Goal: Task Accomplishment & Management: Manage account settings

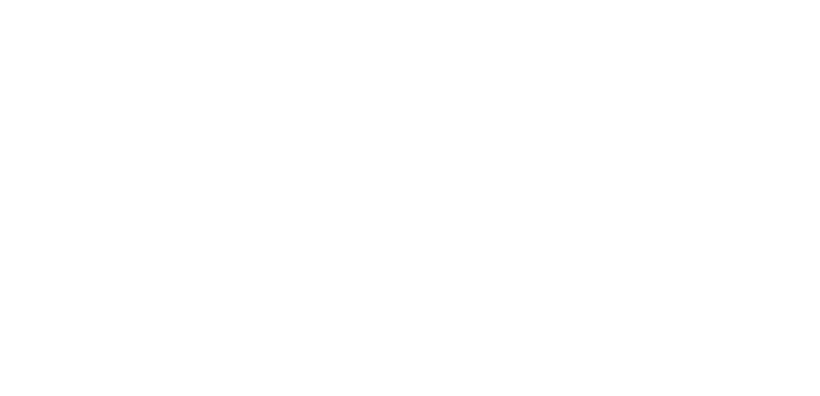
select select "*"
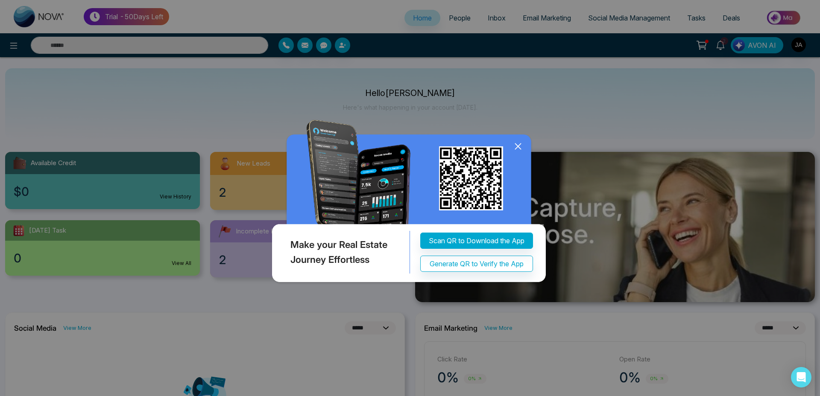
click at [519, 149] on icon at bounding box center [518, 147] width 6 height 6
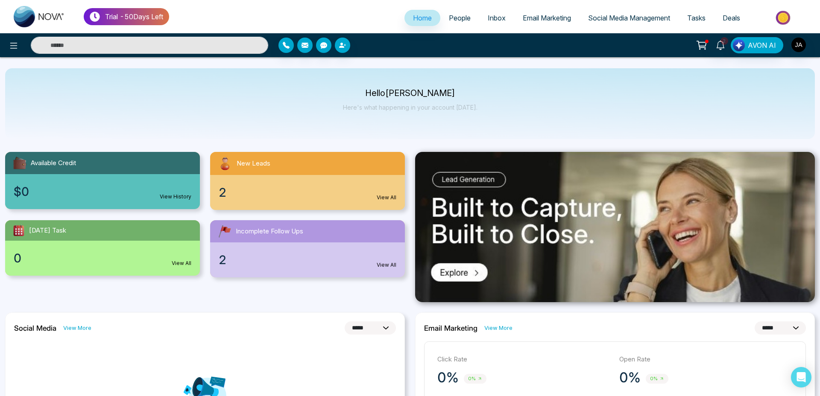
click at [786, 17] on img at bounding box center [784, 17] width 62 height 19
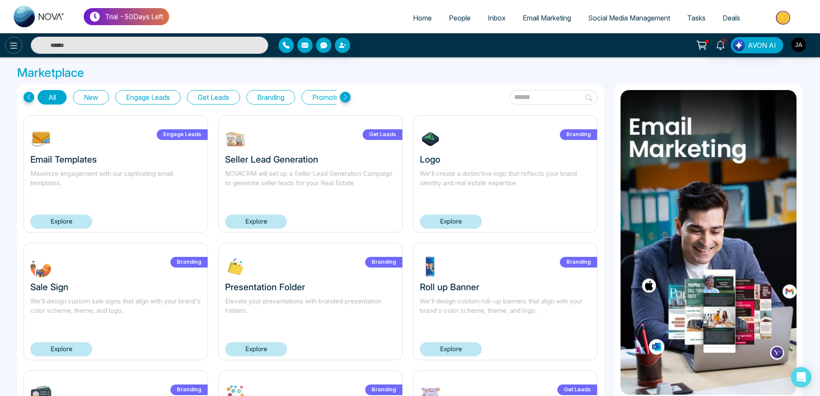
click at [19, 41] on button at bounding box center [13, 45] width 17 height 17
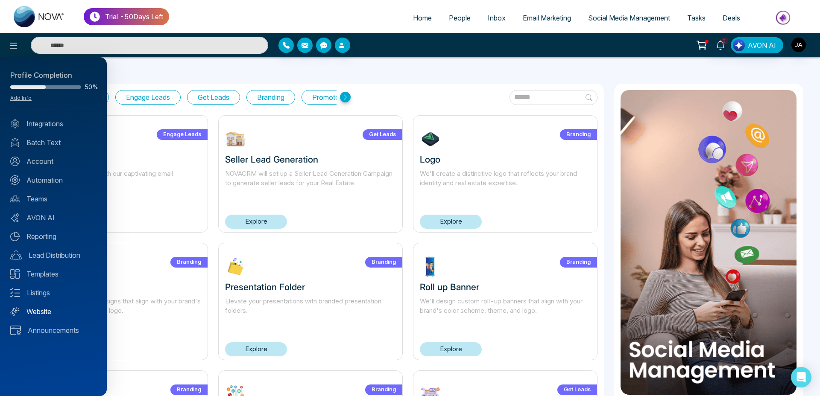
click at [42, 309] on link "Website" at bounding box center [53, 312] width 86 height 10
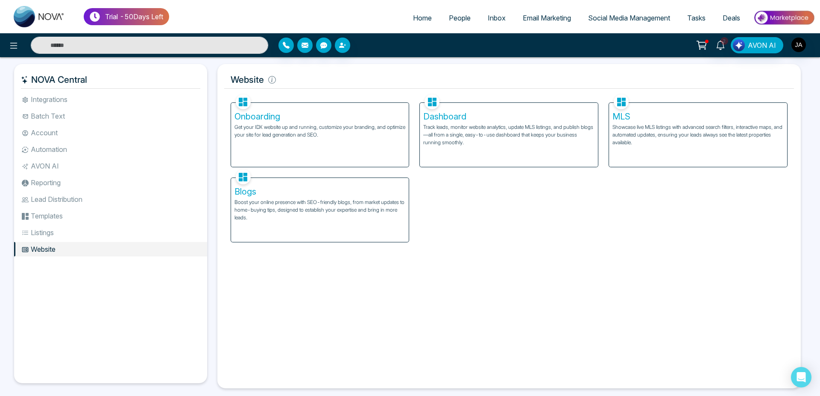
click at [349, 138] on p "Get your IDX website up and running, customize your branding, and optimize your…" at bounding box center [319, 130] width 171 height 15
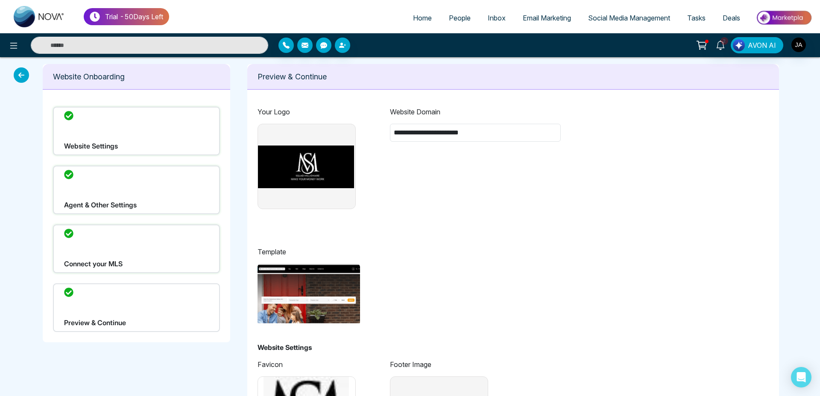
type input "**********"
click at [15, 72] on icon at bounding box center [21, 74] width 15 height 15
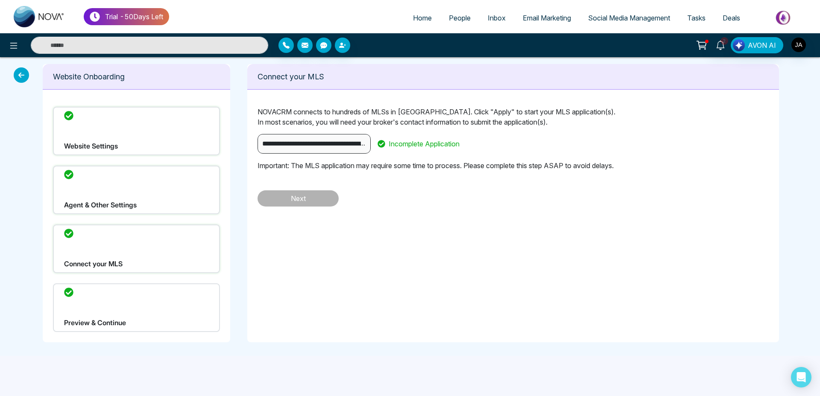
click at [18, 73] on icon at bounding box center [21, 74] width 15 height 15
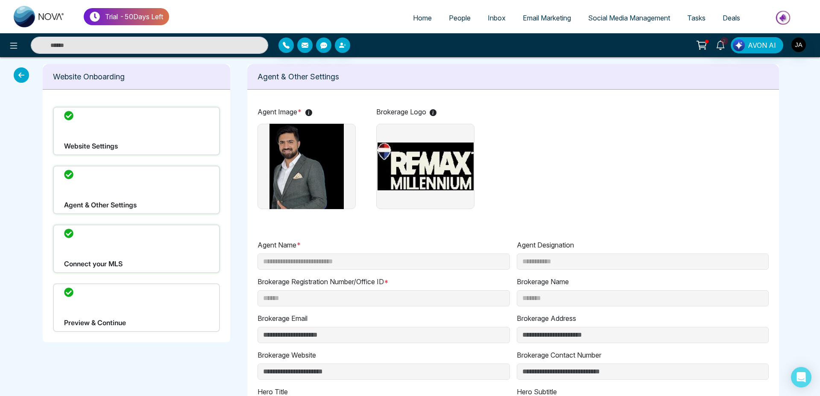
click at [18, 73] on icon at bounding box center [21, 74] width 15 height 15
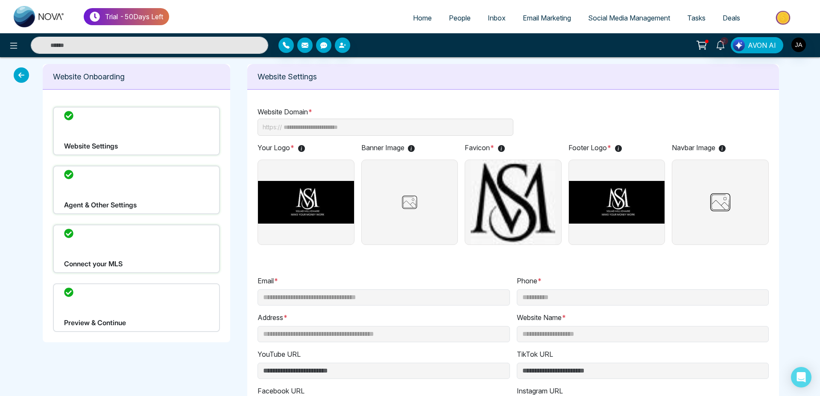
click at [18, 73] on icon at bounding box center [21, 74] width 15 height 15
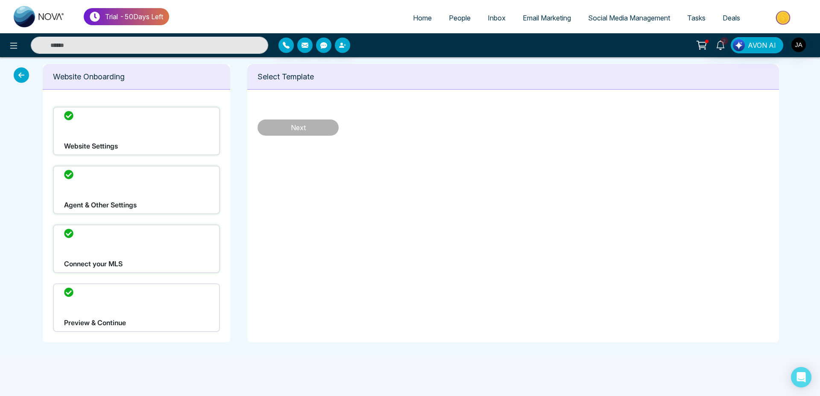
click at [18, 73] on icon at bounding box center [21, 74] width 15 height 15
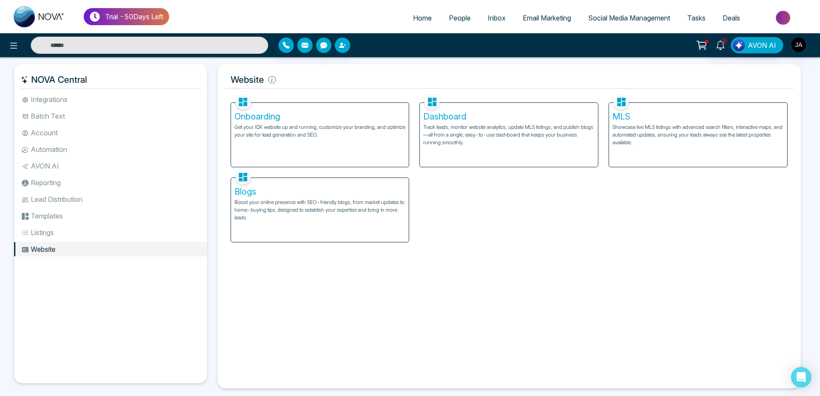
click at [446, 123] on div "Dashboard Track leads, monitor website analytics, update MLS listings, and publ…" at bounding box center [509, 135] width 178 height 64
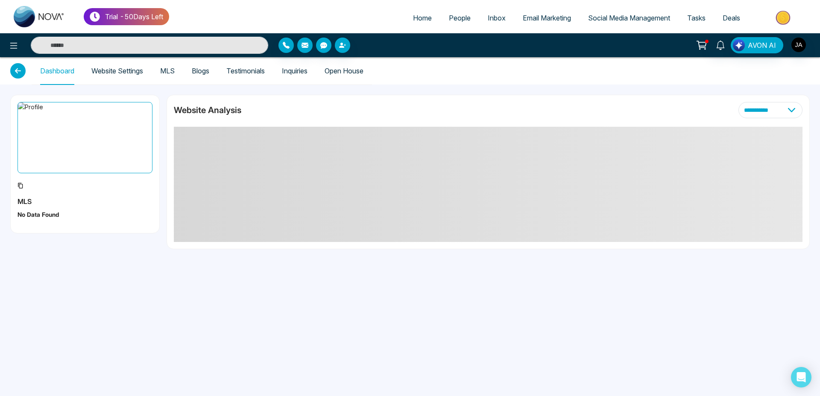
click at [116, 72] on link "Website Settings" at bounding box center [117, 70] width 52 height 7
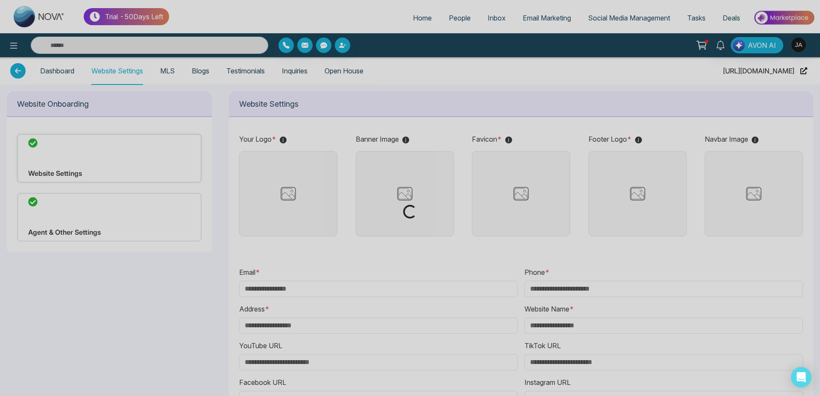
type input "**********"
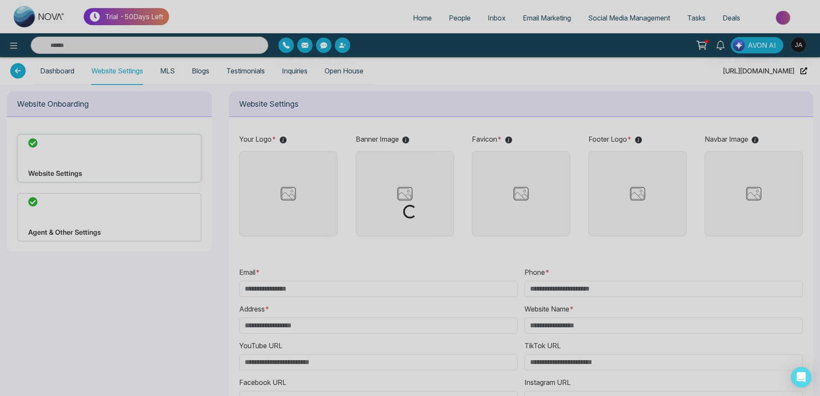
type input "**********"
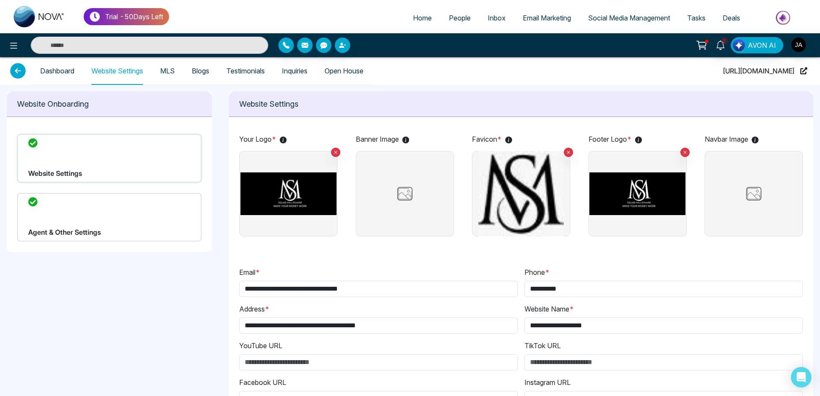
click at [297, 183] on img at bounding box center [288, 193] width 96 height 85
click at [0, 0] on input "file" at bounding box center [0, 0] width 0 height 0
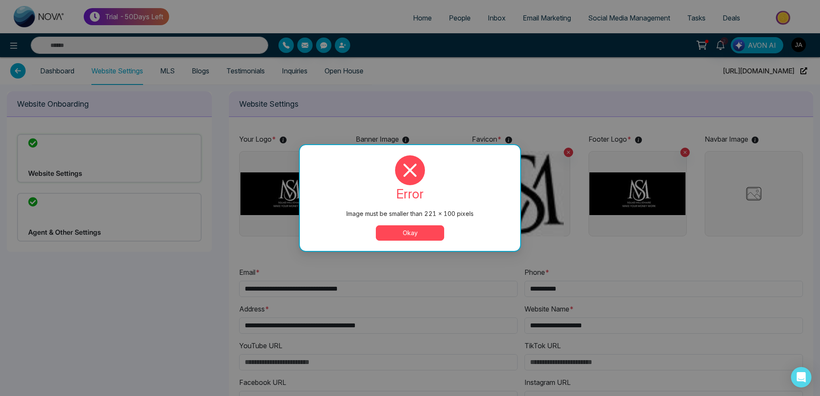
click at [410, 235] on button "Okay" at bounding box center [410, 233] width 68 height 15
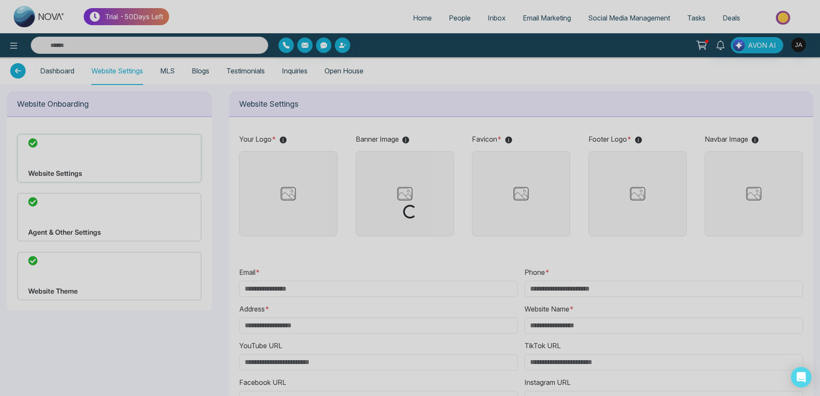
type input "**********"
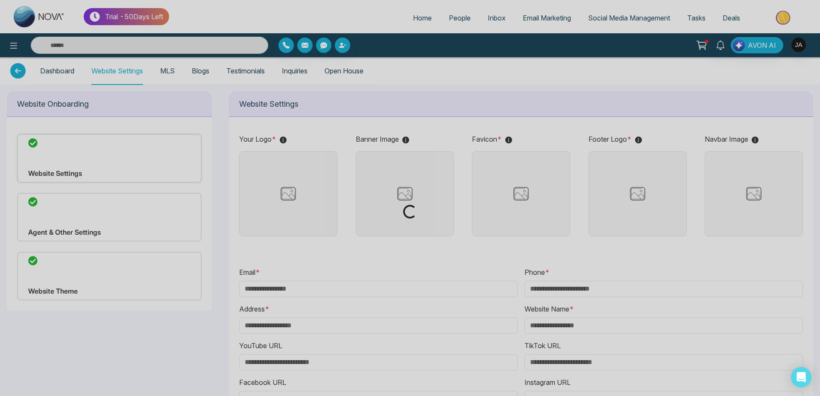
type input "**********"
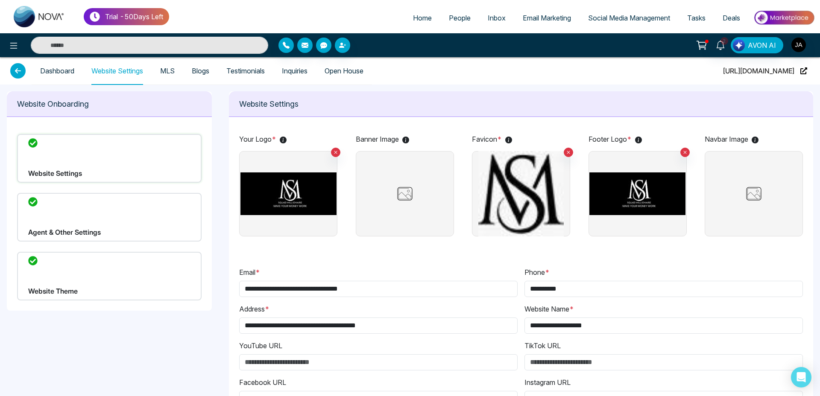
click at [308, 189] on img at bounding box center [288, 193] width 96 height 85
click at [0, 0] on input "file" at bounding box center [0, 0] width 0 height 0
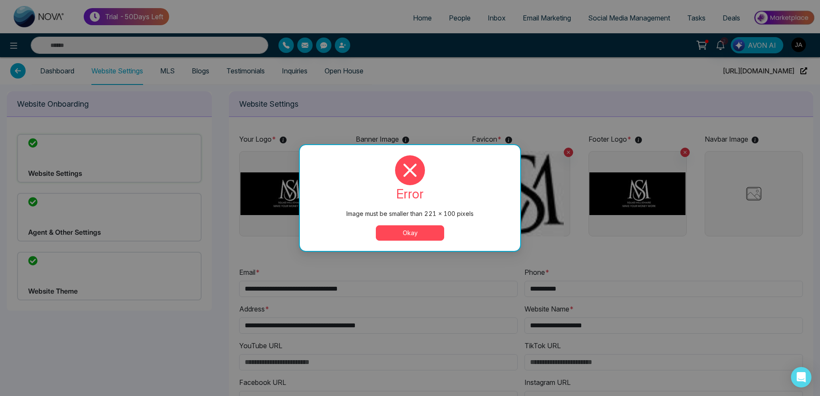
click at [425, 240] on button "Okay" at bounding box center [410, 233] width 68 height 15
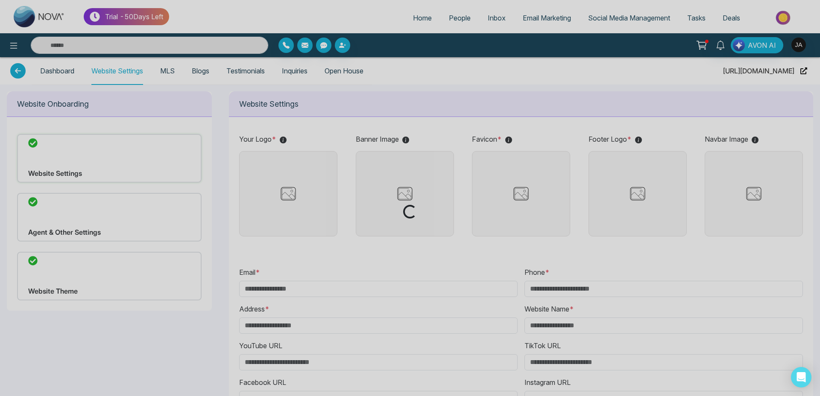
type input "**********"
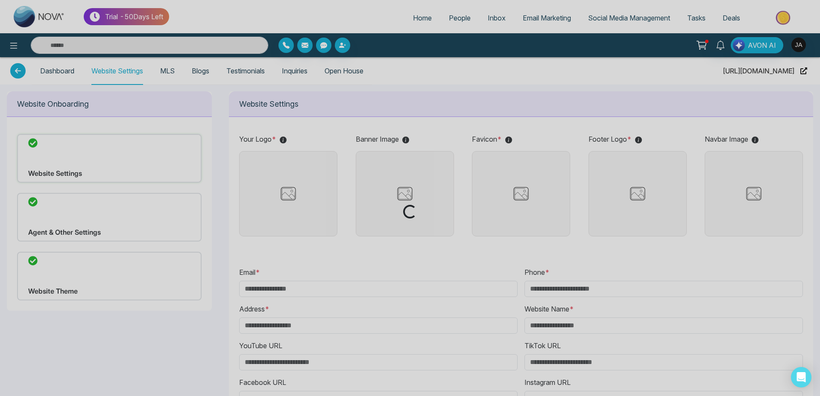
type input "**********"
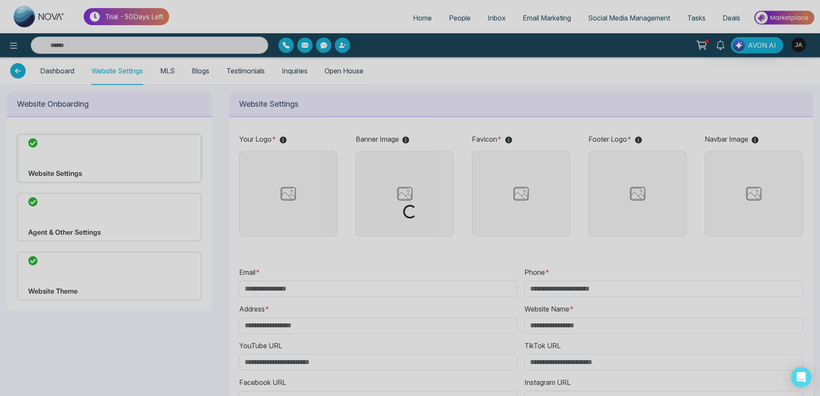
type input "**********"
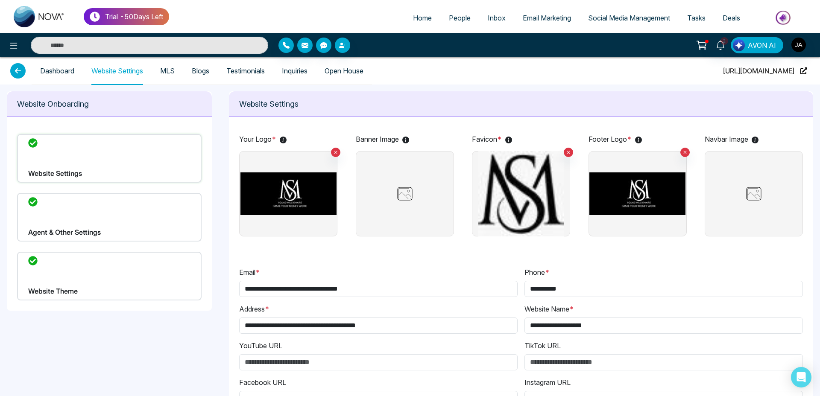
click at [336, 215] on img at bounding box center [288, 193] width 96 height 85
click at [0, 0] on input "file" at bounding box center [0, 0] width 0 height 0
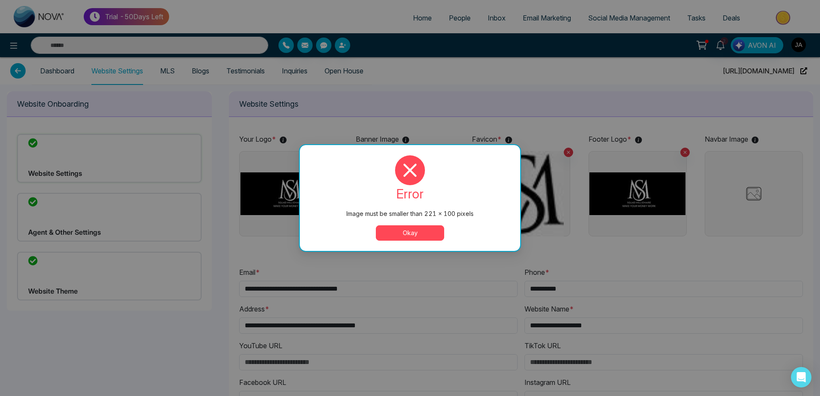
click at [424, 238] on button "Okay" at bounding box center [410, 233] width 68 height 15
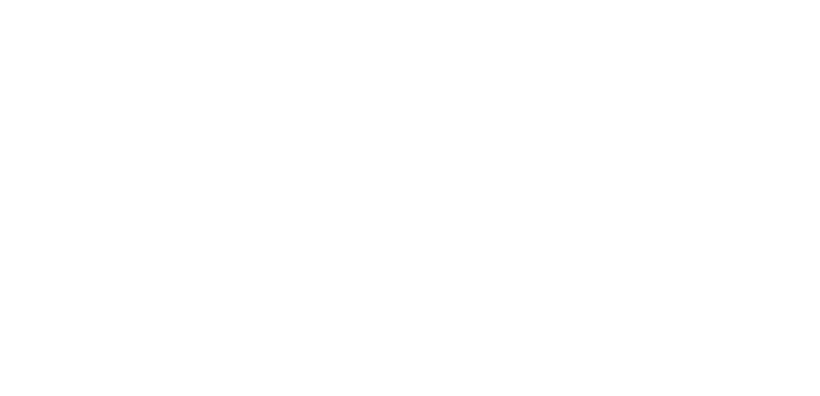
select select "*"
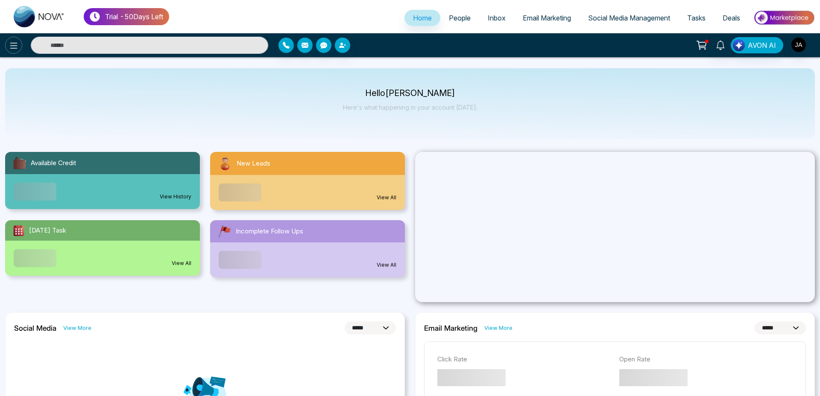
click at [20, 47] on button at bounding box center [13, 45] width 17 height 17
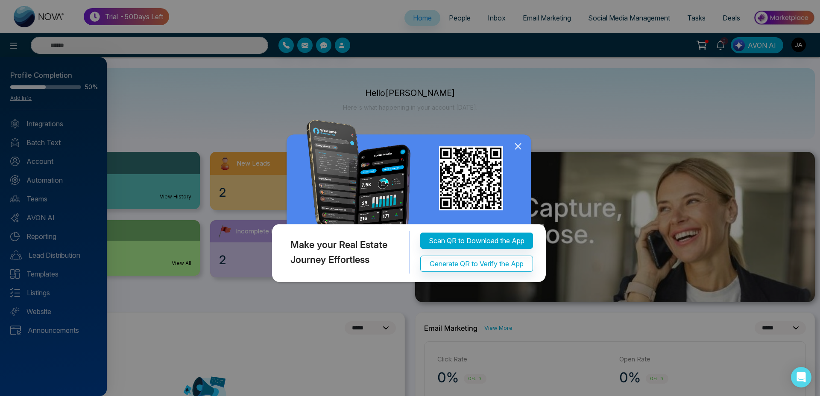
click at [517, 142] on icon at bounding box center [518, 146] width 13 height 13
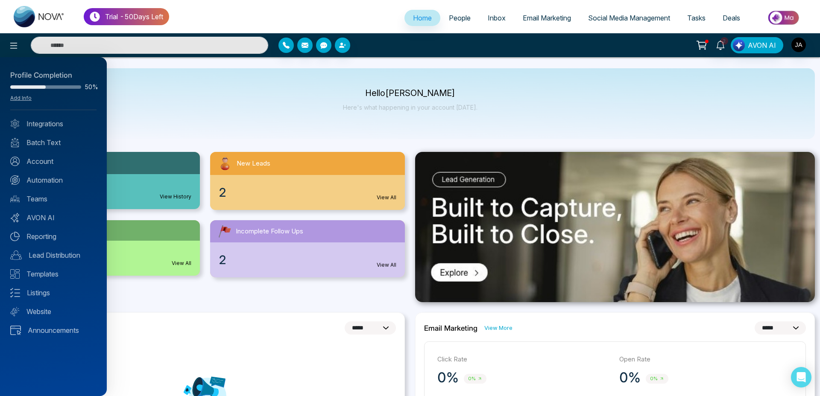
click at [10, 44] on div at bounding box center [410, 198] width 820 height 396
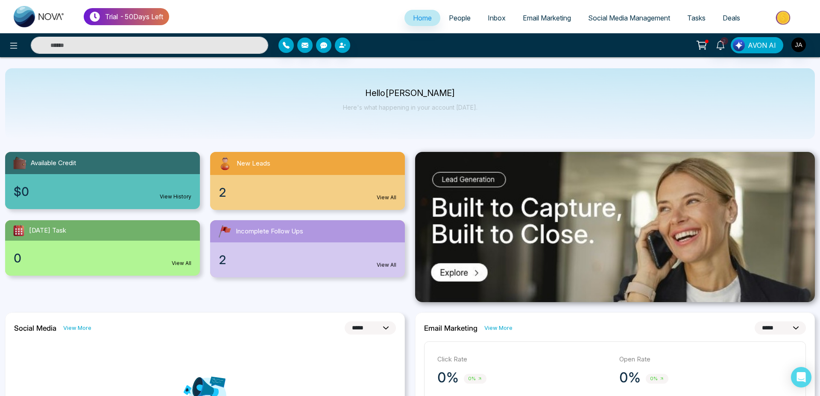
click at [13, 44] on icon at bounding box center [14, 46] width 10 height 10
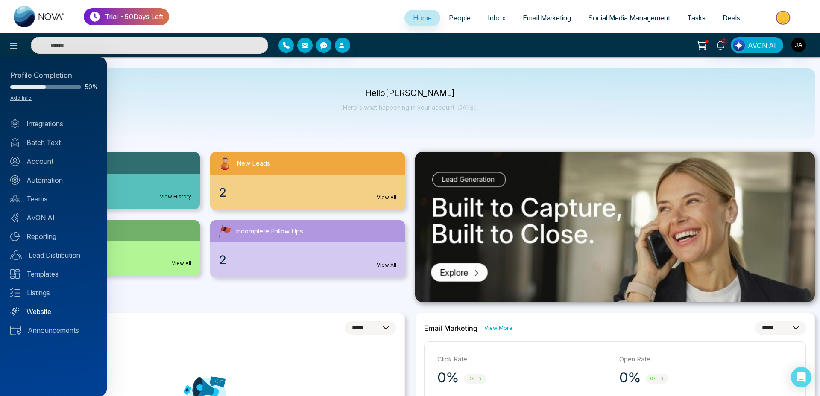
click at [33, 313] on link "Website" at bounding box center [53, 312] width 86 height 10
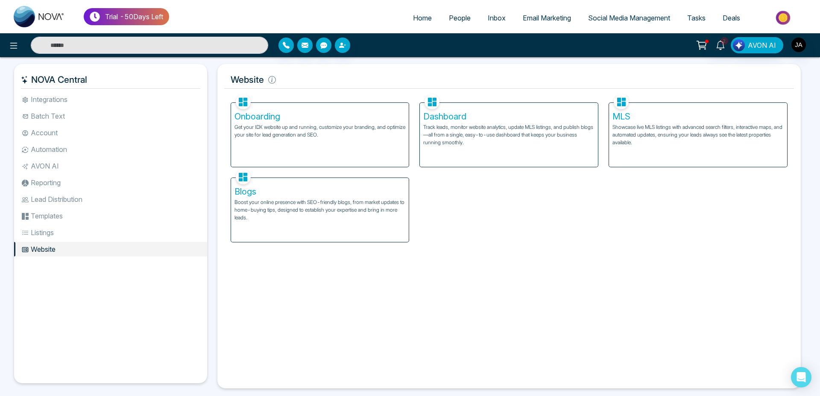
click at [527, 126] on p "Track leads, monitor website analytics, update MLS listings, and publish blogs—…" at bounding box center [508, 134] width 171 height 23
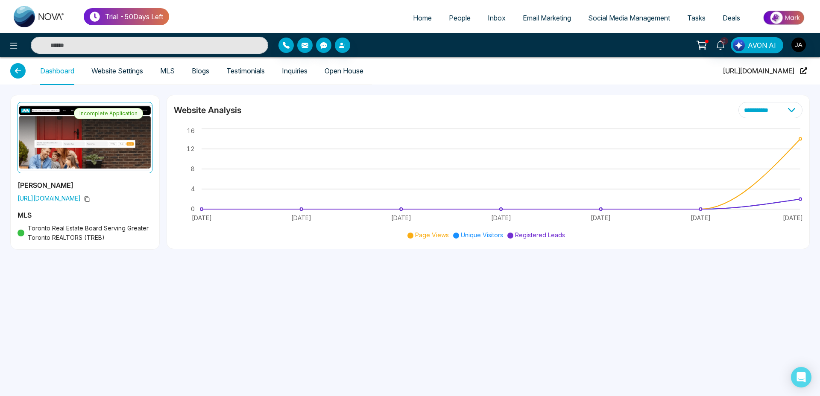
click at [111, 74] on link "Website Settings" at bounding box center [117, 70] width 52 height 7
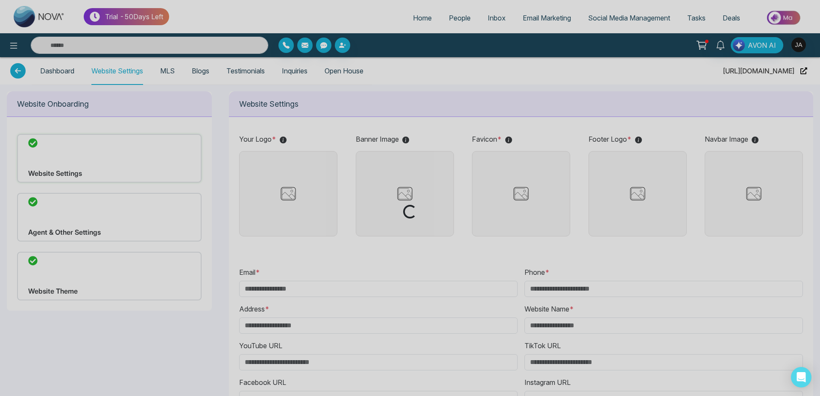
type input "**********"
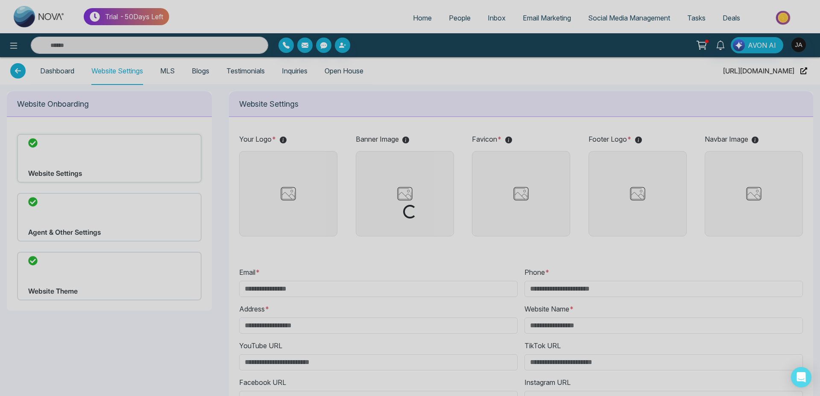
type input "**********"
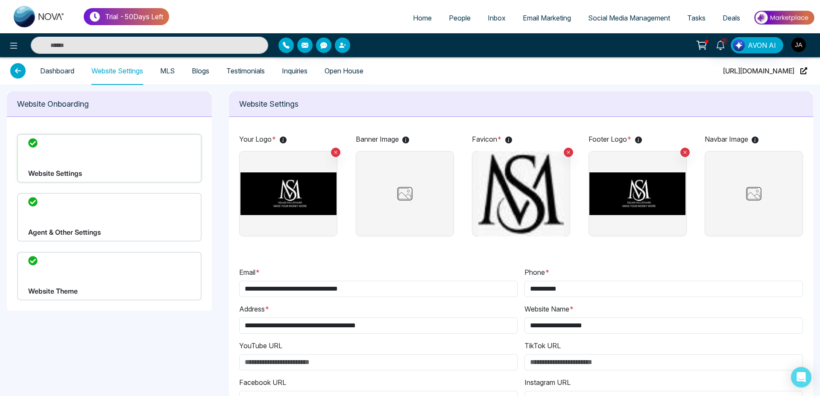
click at [288, 176] on img at bounding box center [288, 193] width 96 height 85
click at [0, 0] on input "file" at bounding box center [0, 0] width 0 height 0
click at [284, 186] on img at bounding box center [288, 193] width 96 height 85
click at [0, 0] on input "file" at bounding box center [0, 0] width 0 height 0
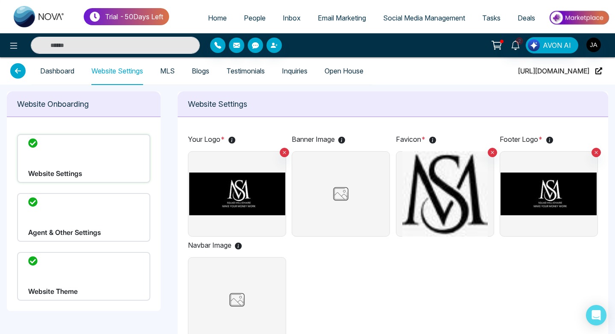
click at [208, 19] on span "Home" at bounding box center [217, 18] width 19 height 9
select select "*"
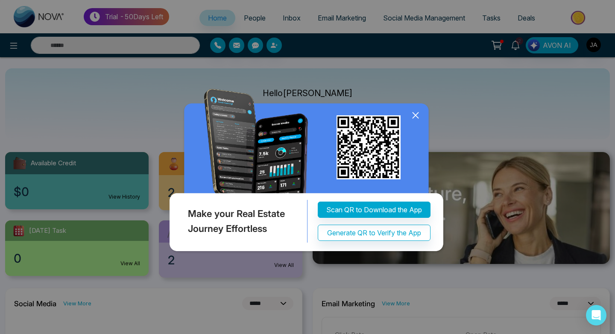
click at [418, 117] on icon at bounding box center [415, 115] width 13 height 13
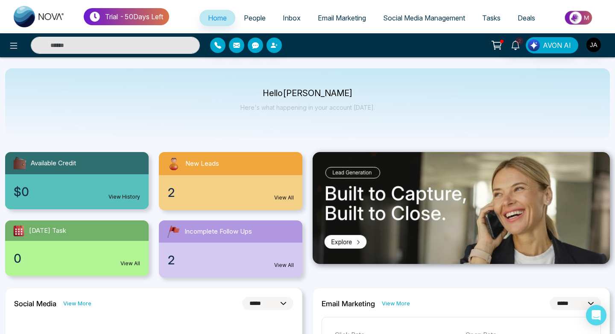
click at [405, 22] on link "Social Media Management" at bounding box center [424, 18] width 99 height 16
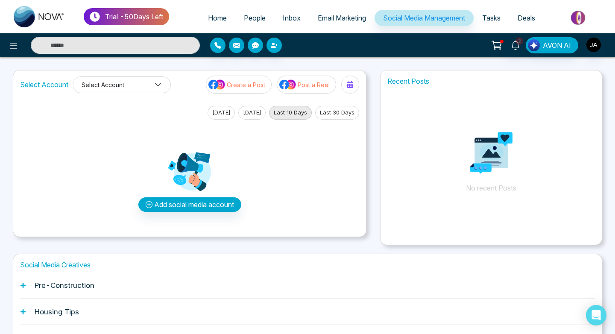
click at [120, 82] on button "Select Account" at bounding box center [122, 84] width 98 height 17
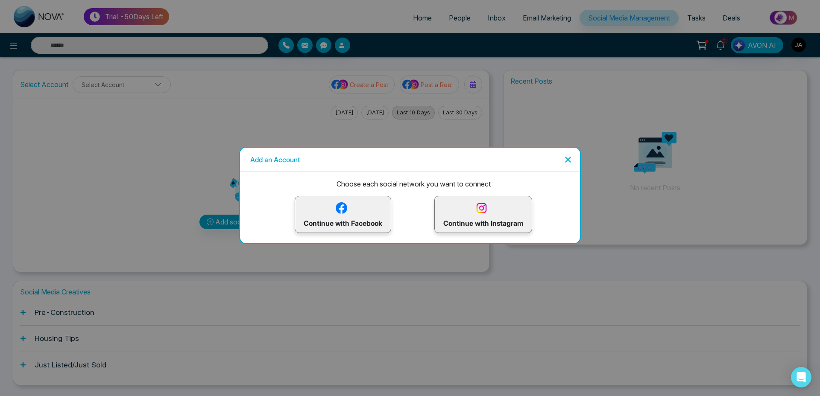
click at [571, 161] on icon "Close" at bounding box center [568, 160] width 10 height 10
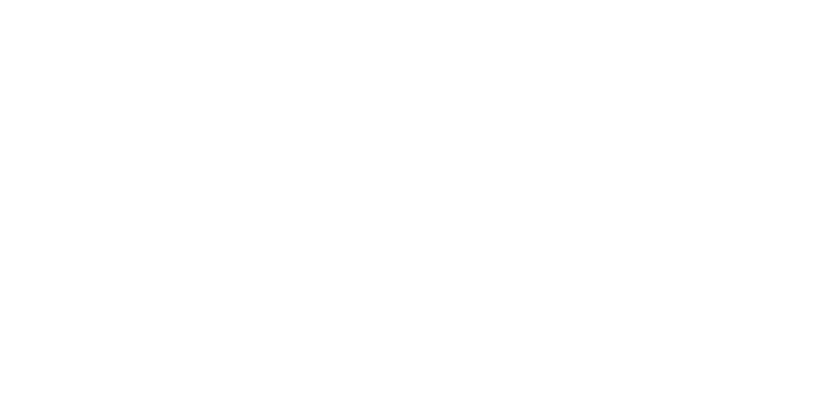
select select "*"
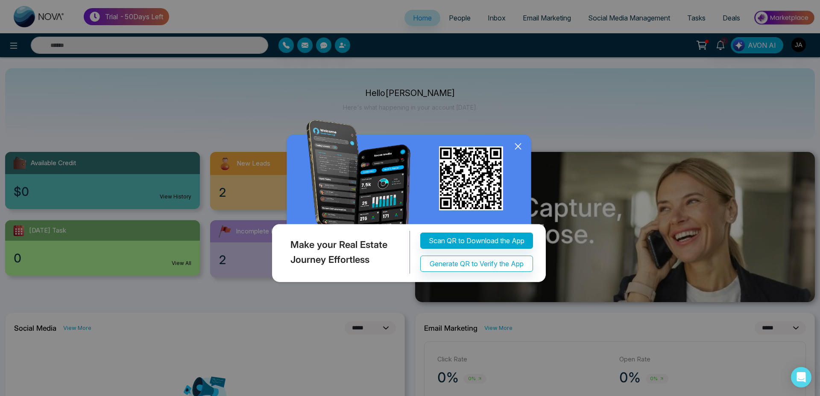
click at [520, 143] on icon at bounding box center [518, 146] width 13 height 13
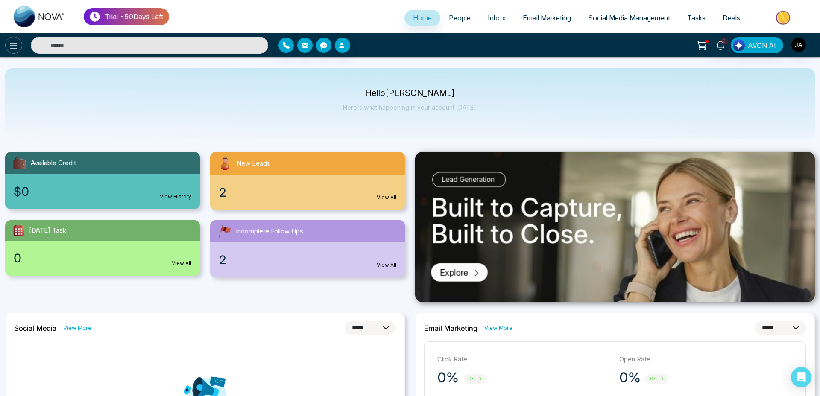
click at [16, 44] on icon at bounding box center [14, 46] width 10 height 10
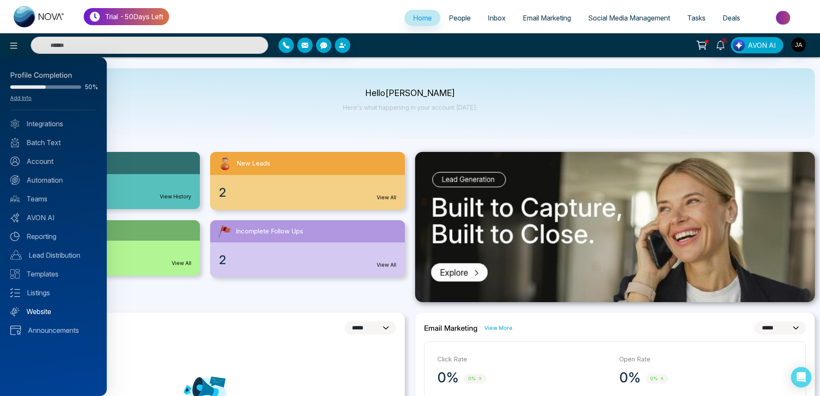
click at [37, 315] on link "Website" at bounding box center [53, 312] width 86 height 10
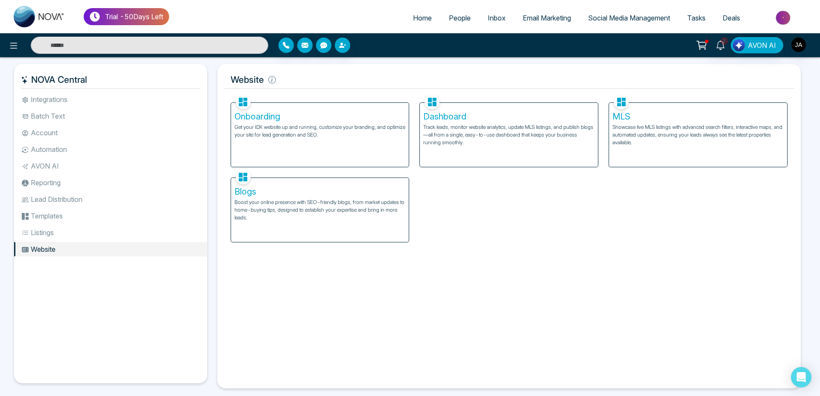
click at [504, 131] on p "Track leads, monitor website analytics, update MLS listings, and publish blogs—…" at bounding box center [508, 134] width 171 height 23
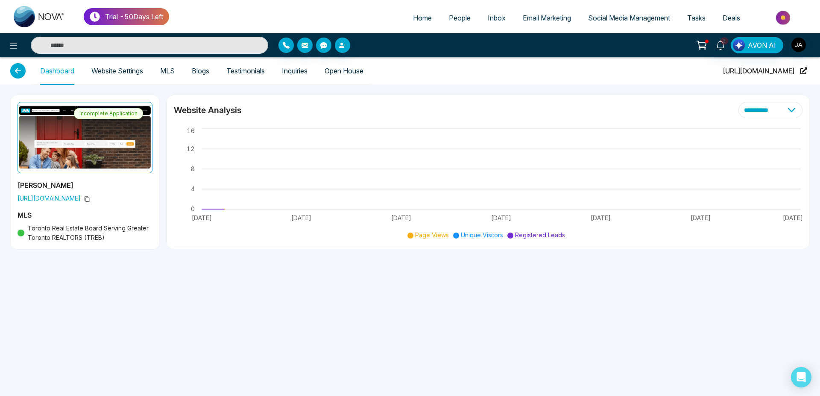
click at [123, 72] on link "Website Settings" at bounding box center [117, 70] width 52 height 7
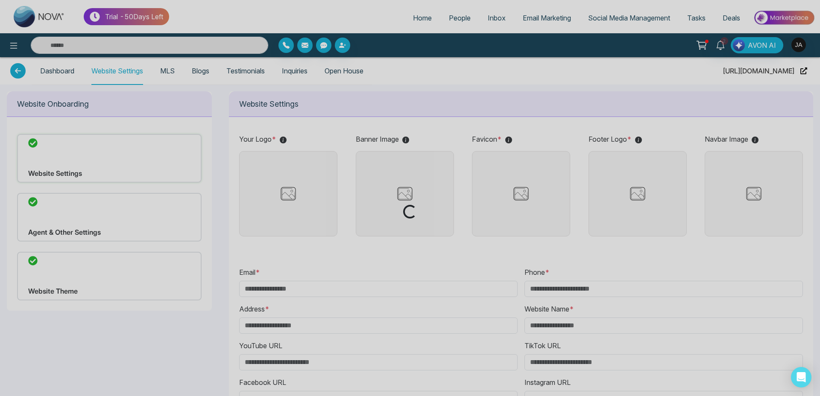
type input "**********"
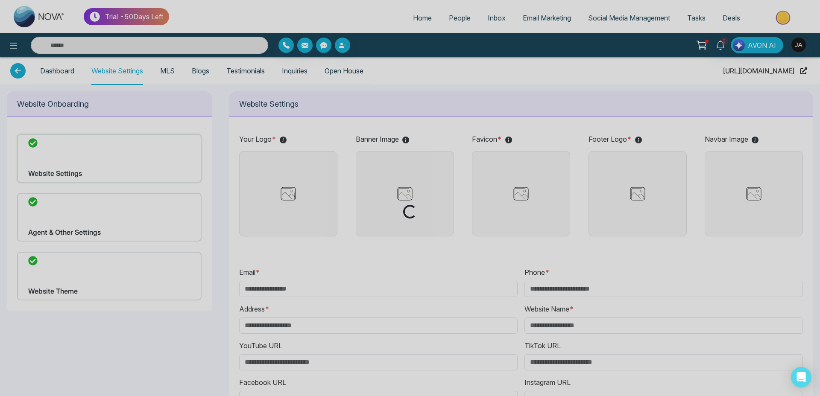
type input "**********"
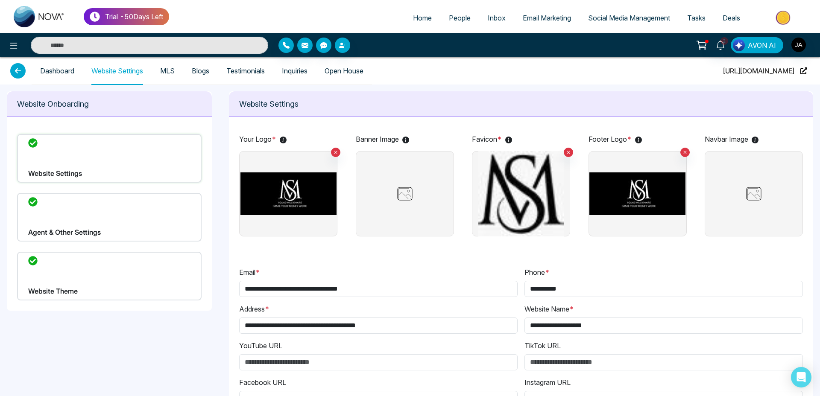
click at [282, 184] on img at bounding box center [288, 193] width 96 height 85
click at [0, 0] on input "file" at bounding box center [0, 0] width 0 height 0
click at [310, 170] on img at bounding box center [288, 193] width 96 height 85
click at [0, 0] on input "file" at bounding box center [0, 0] width 0 height 0
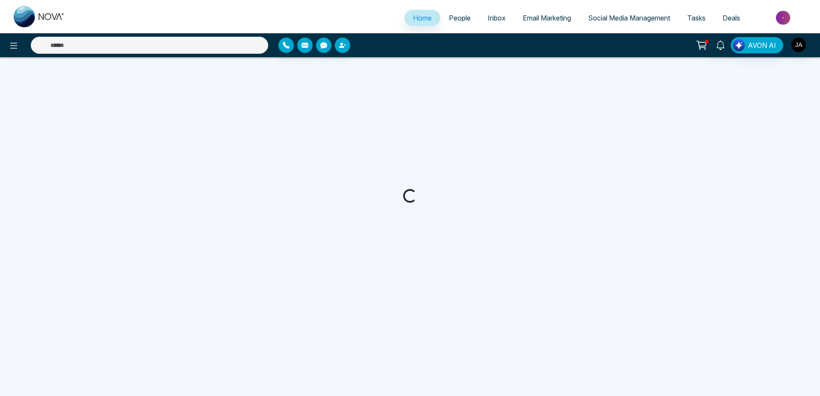
select select "*"
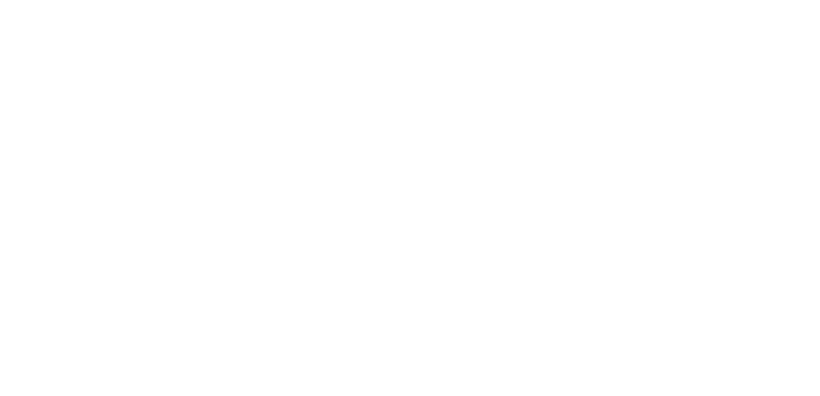
select select "*"
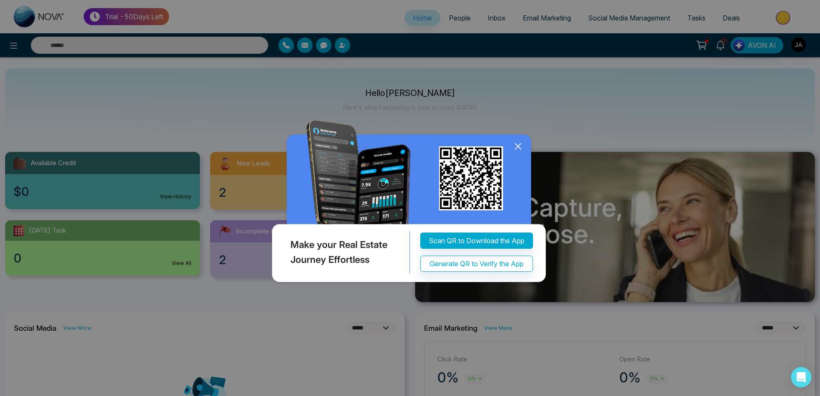
click at [518, 145] on icon at bounding box center [518, 146] width 13 height 13
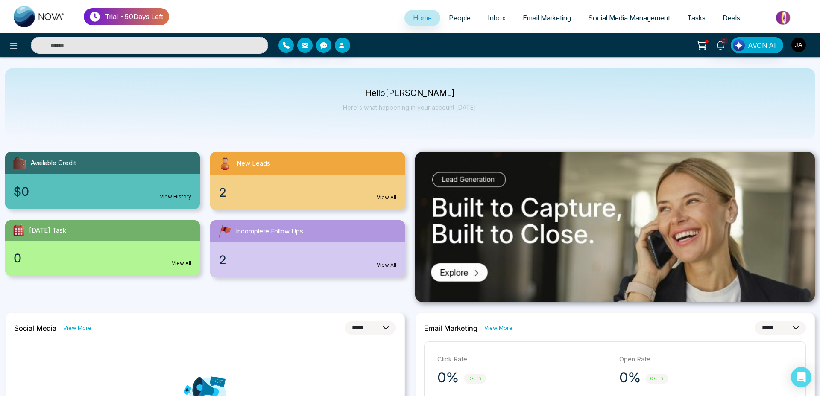
click at [615, 48] on img "button" at bounding box center [798, 45] width 15 height 15
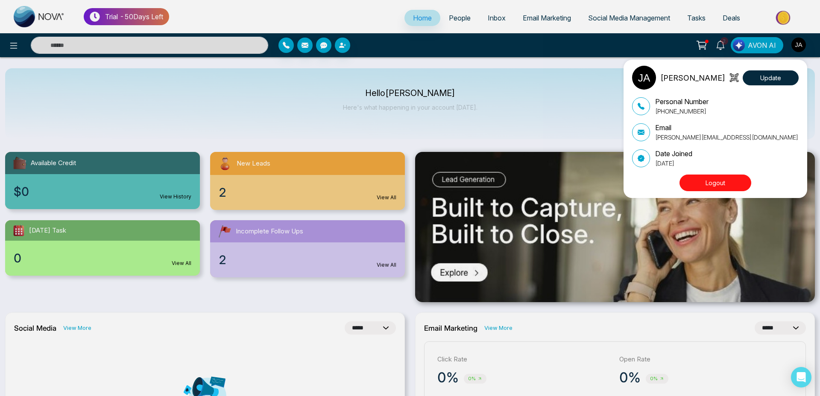
click at [12, 48] on div "[PERSON_NAME] Update Personal Number [PHONE_NUMBER] Email [PERSON_NAME][EMAIL_A…" at bounding box center [410, 198] width 820 height 396
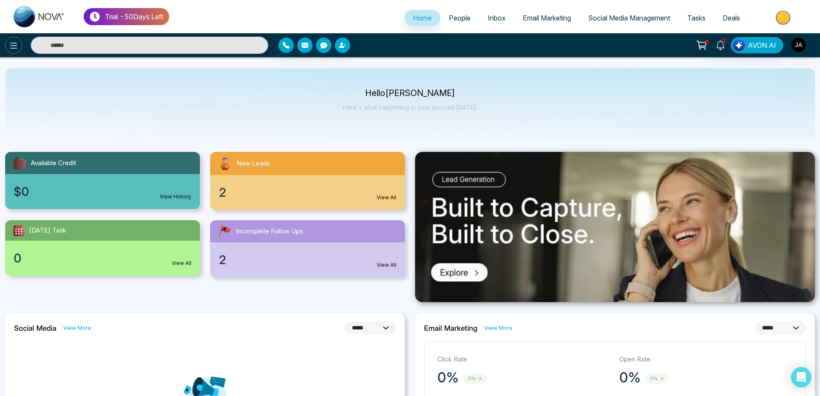
click at [14, 46] on icon at bounding box center [14, 46] width 10 height 10
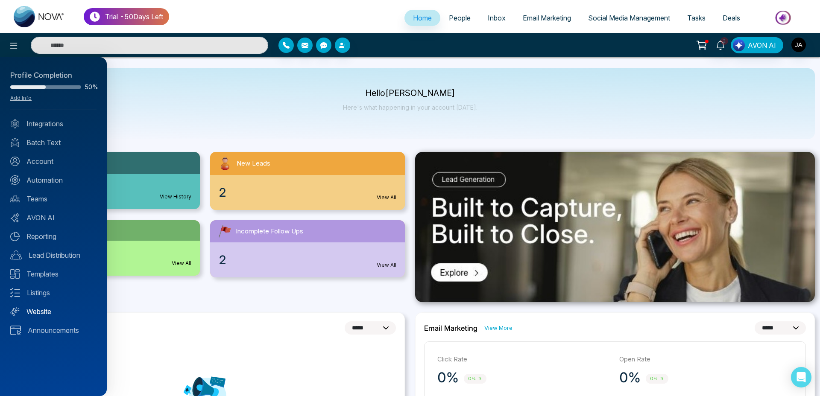
click at [41, 316] on link "Website" at bounding box center [53, 312] width 86 height 10
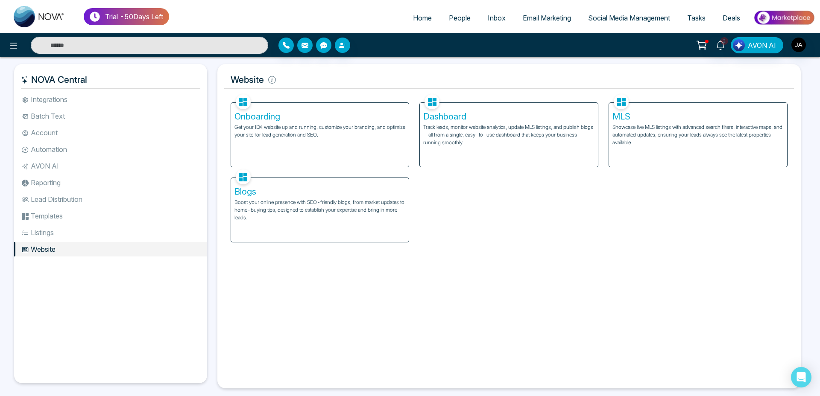
click at [442, 117] on h5 "Dashboard" at bounding box center [508, 116] width 171 height 10
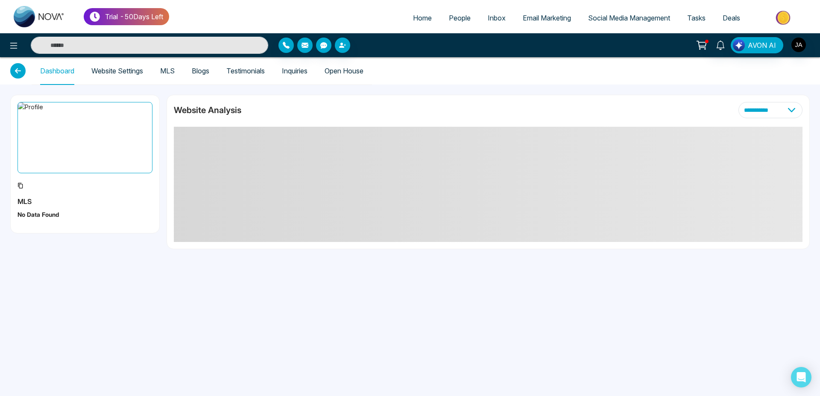
click at [114, 73] on link "Website Settings" at bounding box center [117, 70] width 52 height 7
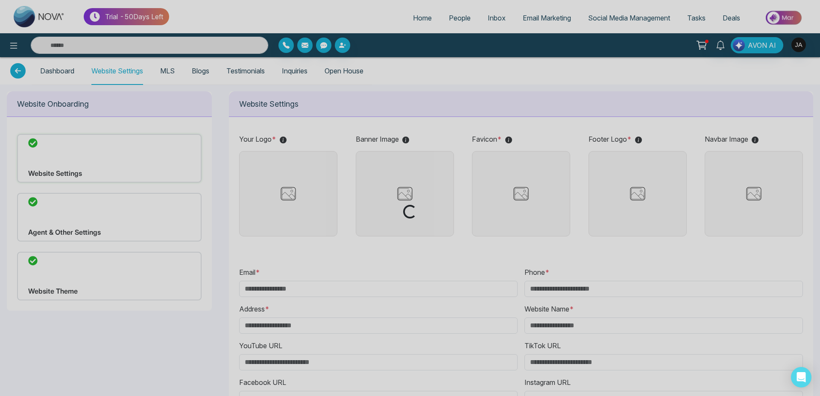
type input "**********"
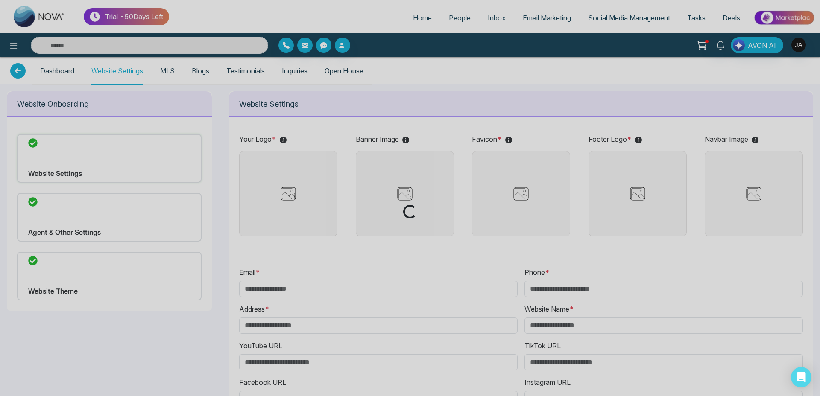
type input "**********"
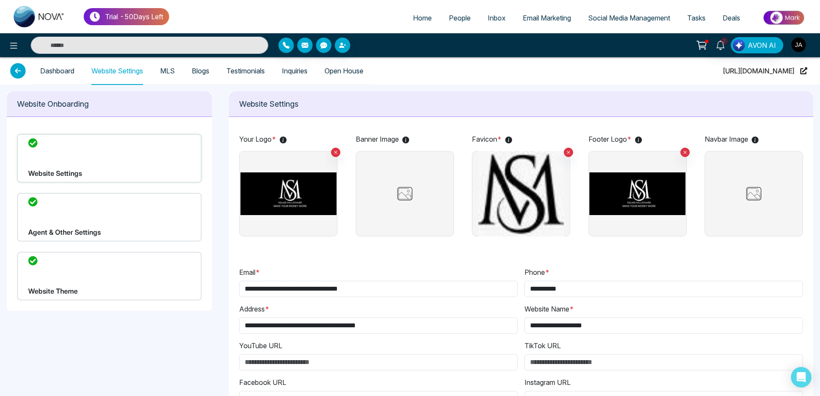
click at [305, 182] on img at bounding box center [288, 193] width 96 height 85
click at [0, 0] on input "file" at bounding box center [0, 0] width 0 height 0
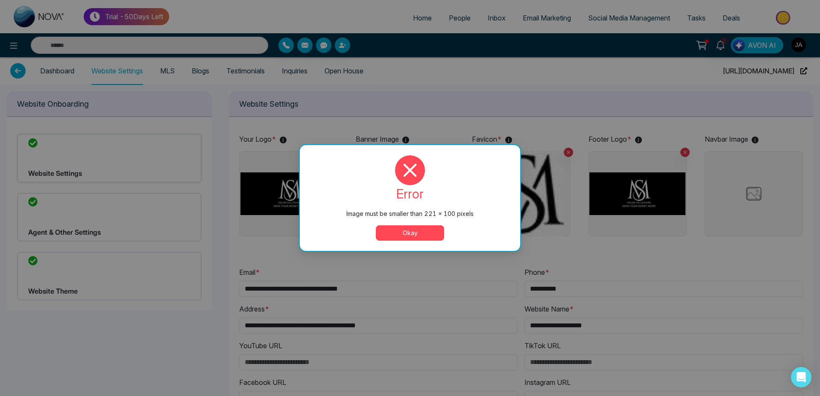
click at [410, 228] on button "Okay" at bounding box center [410, 233] width 68 height 15
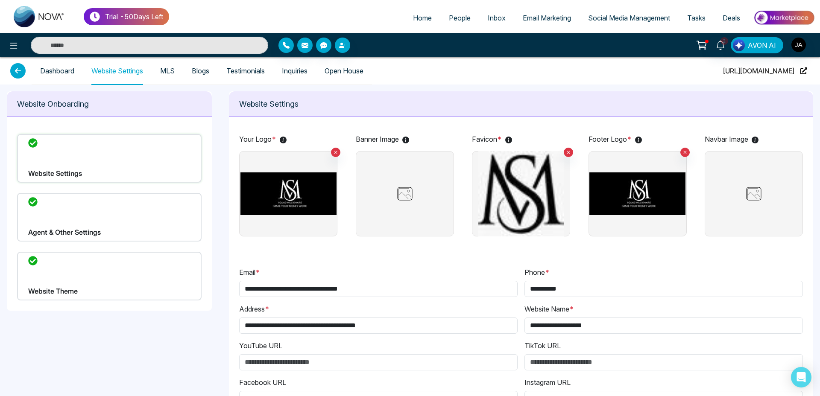
click at [291, 192] on img at bounding box center [288, 193] width 96 height 85
click at [0, 0] on input "file" at bounding box center [0, 0] width 0 height 0
click at [415, 16] on span "Home" at bounding box center [422, 18] width 19 height 9
select select "*"
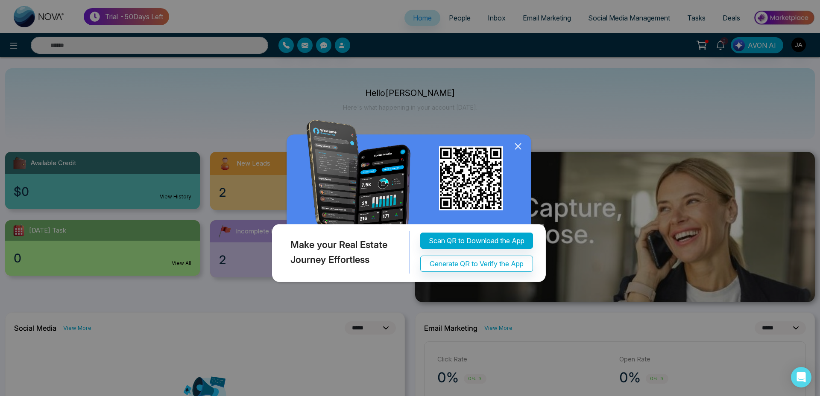
click at [518, 148] on icon at bounding box center [518, 146] width 13 height 13
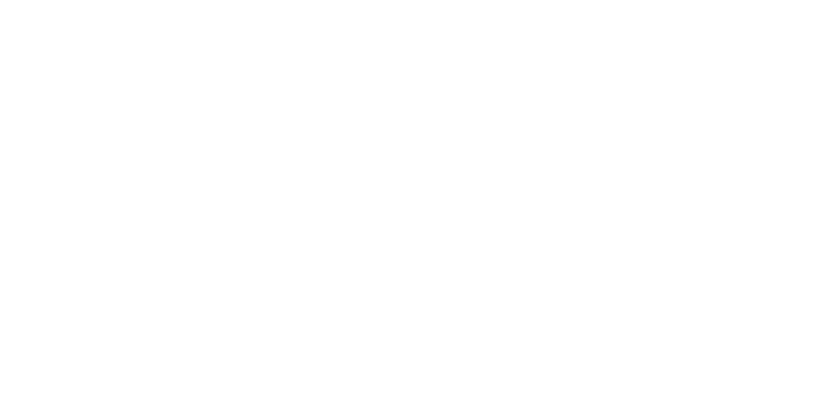
select select "*"
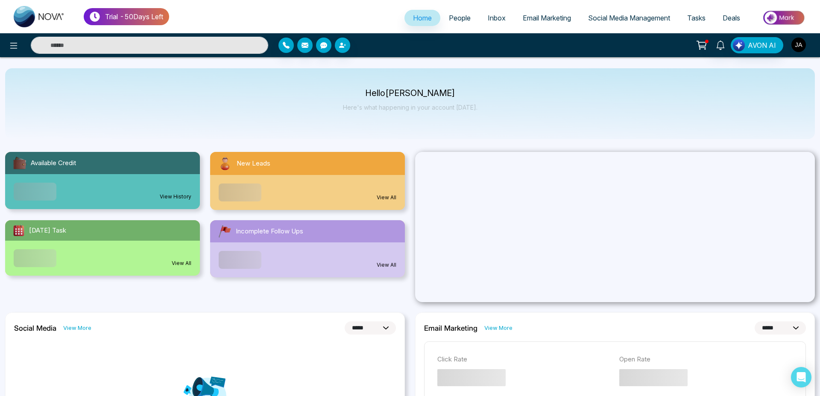
click at [796, 48] on img "button" at bounding box center [798, 45] width 15 height 15
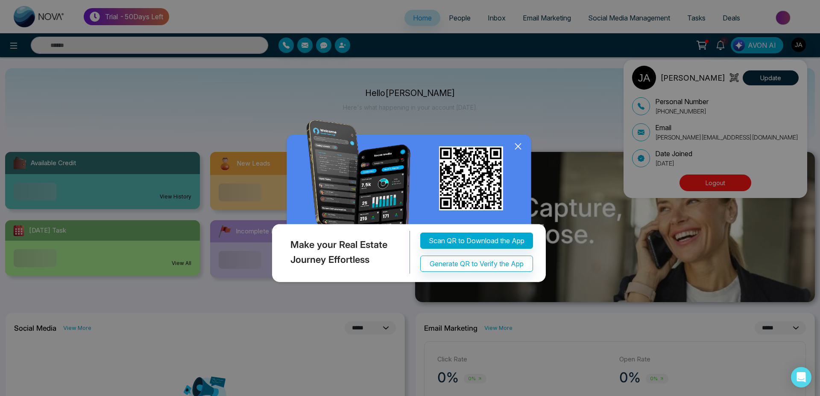
click at [721, 185] on div "Make your Real Estate Journey Effortless Scan QR to Download the App Generate Q…" at bounding box center [410, 198] width 820 height 396
click at [516, 146] on icon at bounding box center [518, 146] width 13 height 13
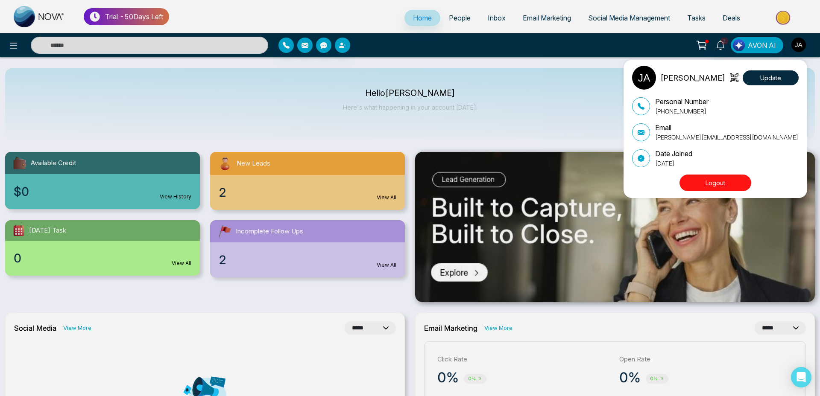
click at [697, 182] on button "Logout" at bounding box center [716, 183] width 72 height 17
